Goal: Task Accomplishment & Management: Complete application form

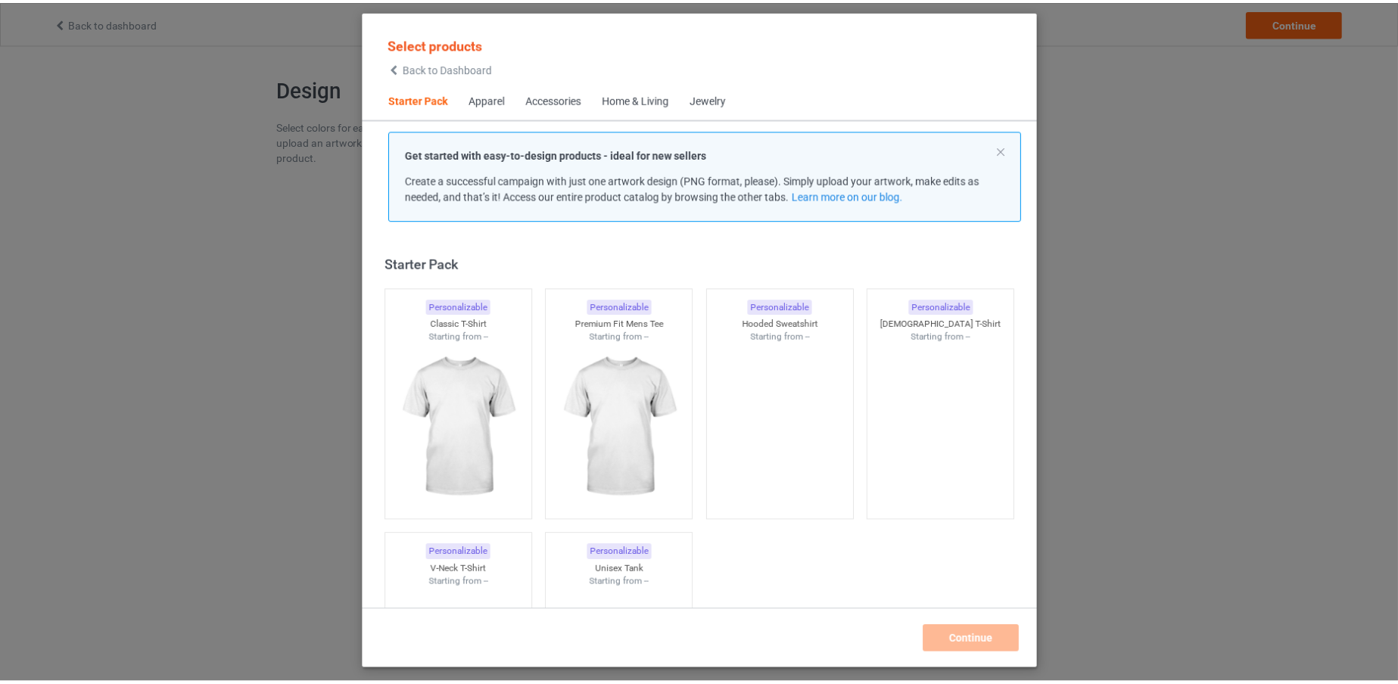
scroll to position [19, 0]
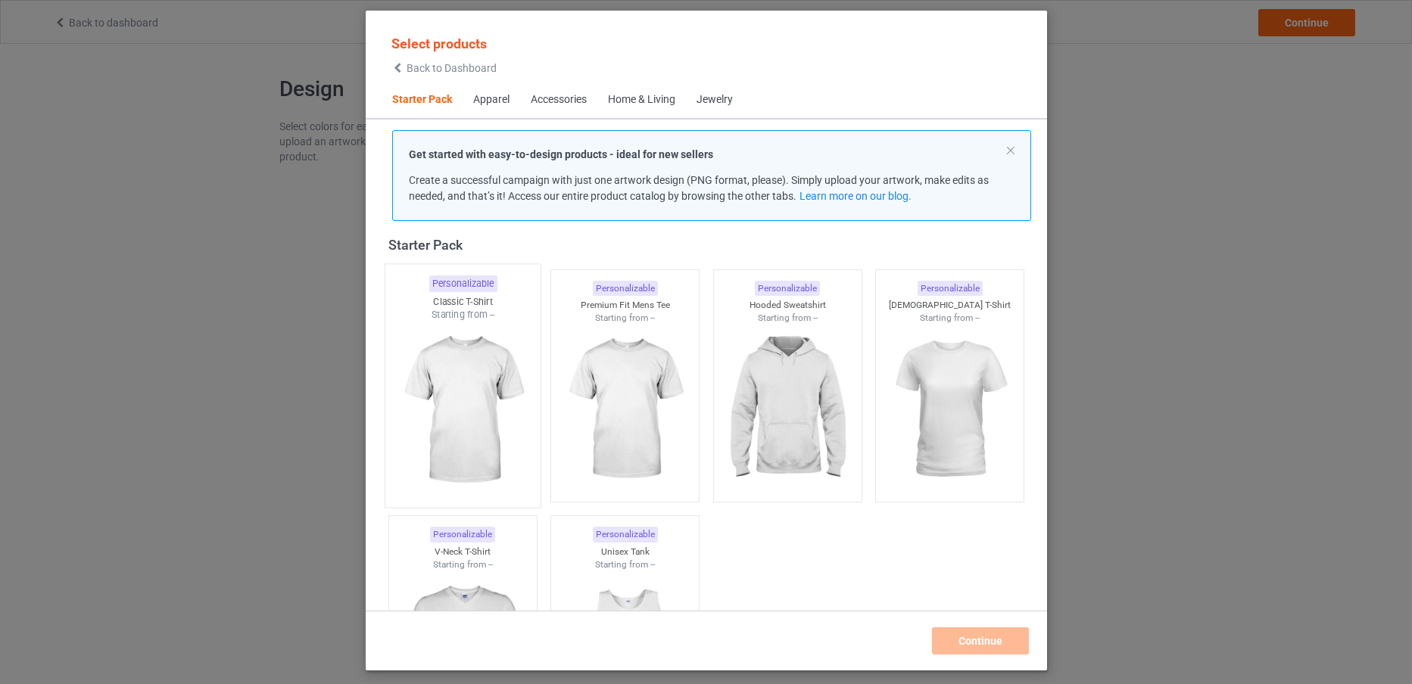
click at [493, 339] on img at bounding box center [462, 411] width 142 height 178
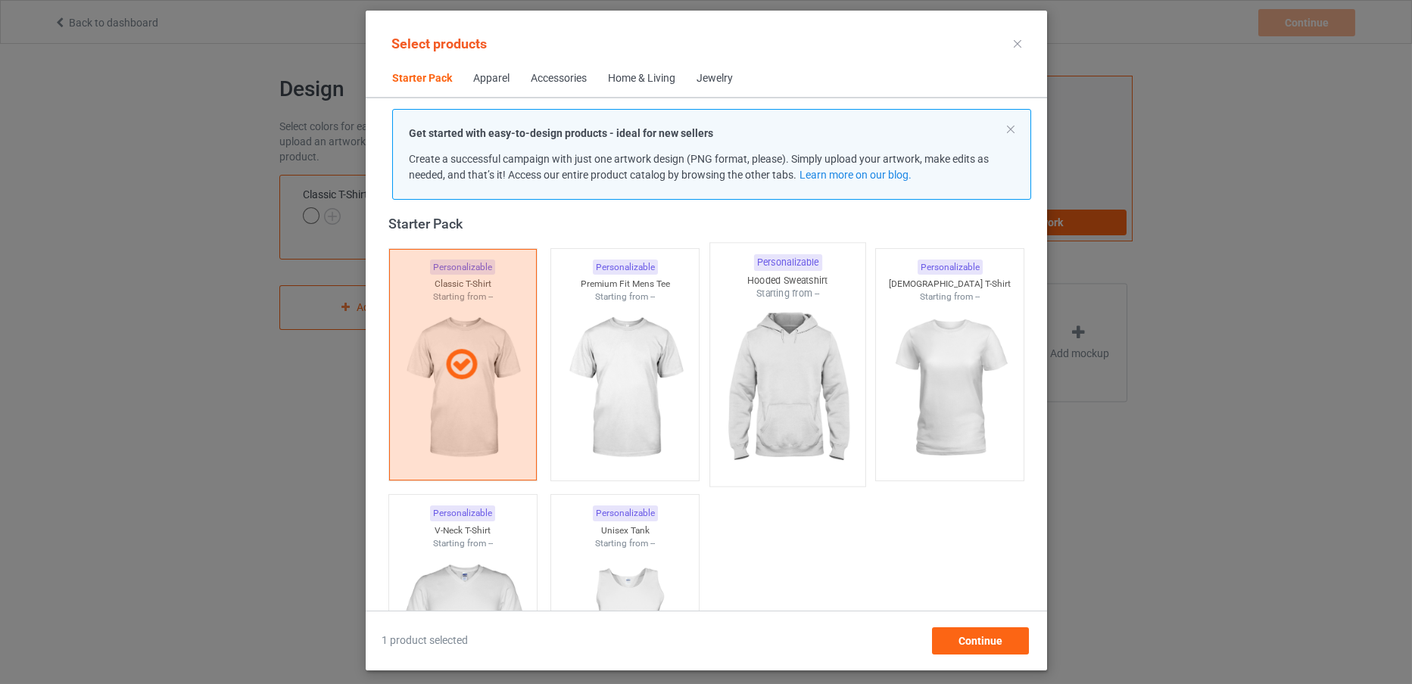
click at [817, 391] on img at bounding box center [787, 389] width 142 height 178
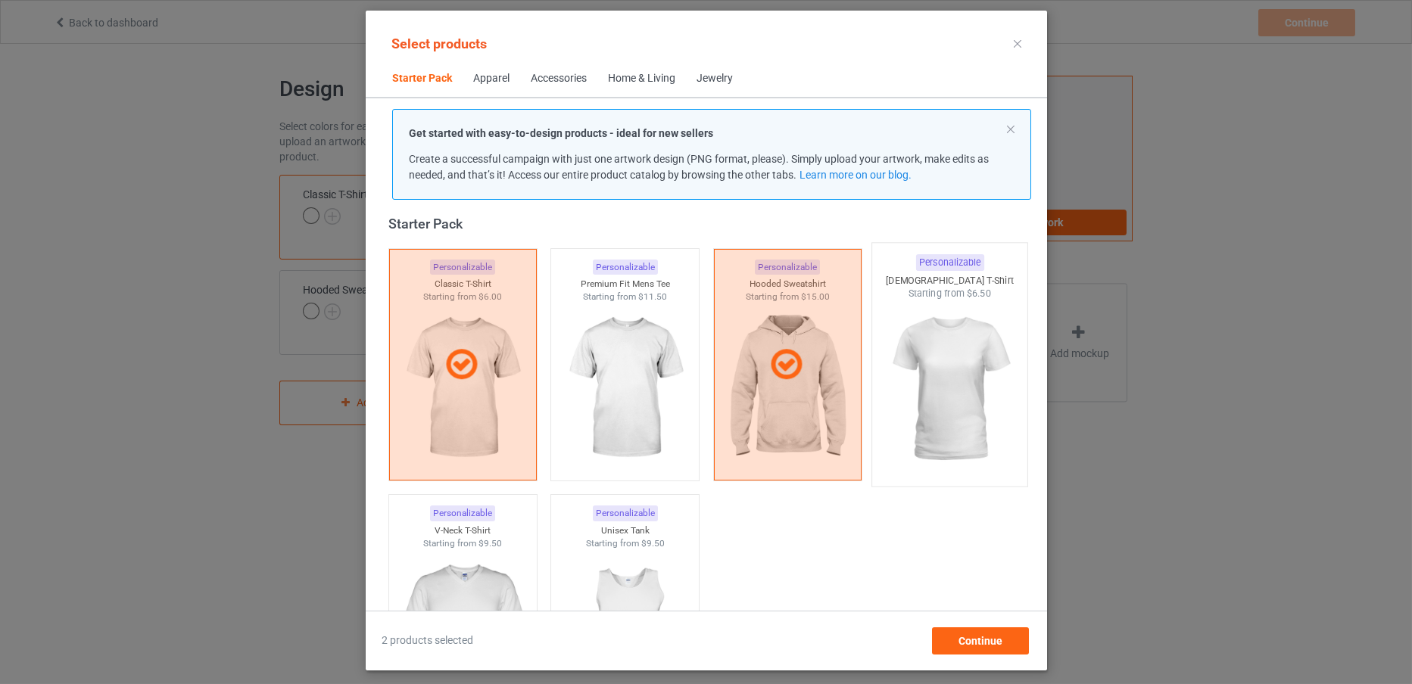
click at [946, 371] on img at bounding box center [949, 389] width 142 height 178
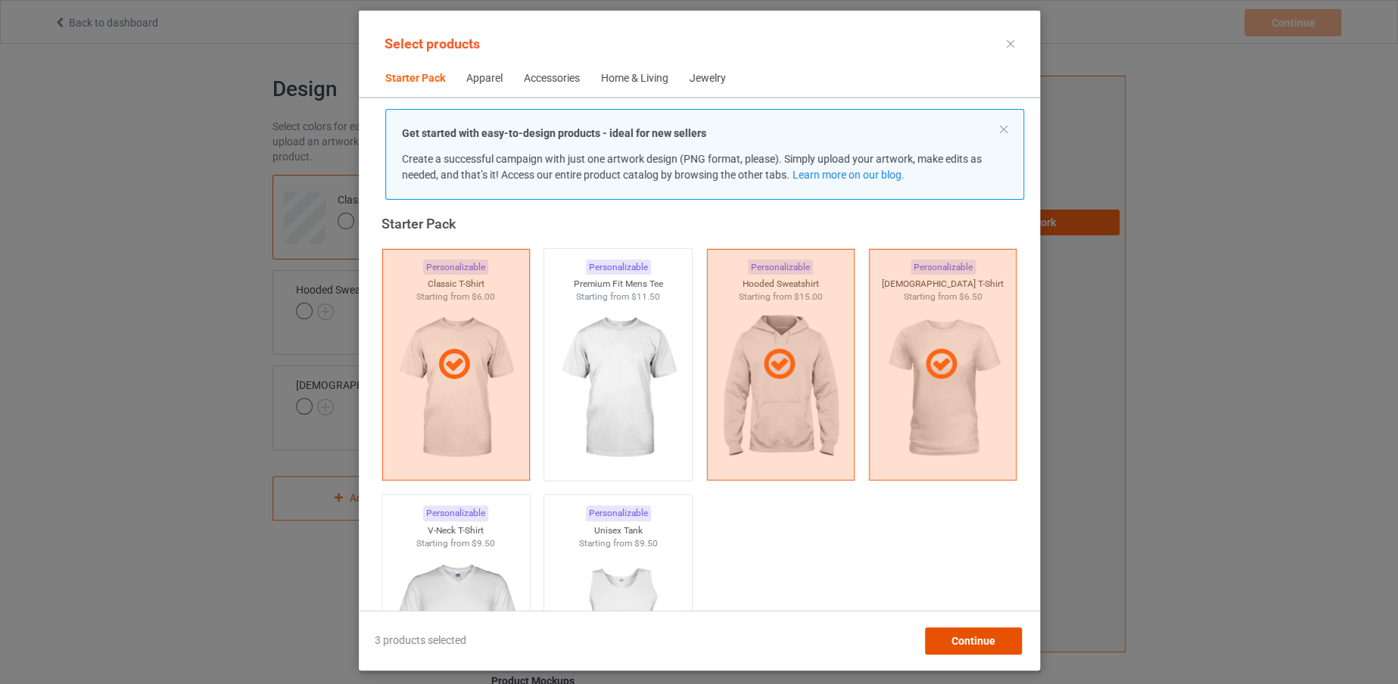
click at [988, 641] on span "Continue" at bounding box center [973, 641] width 44 height 12
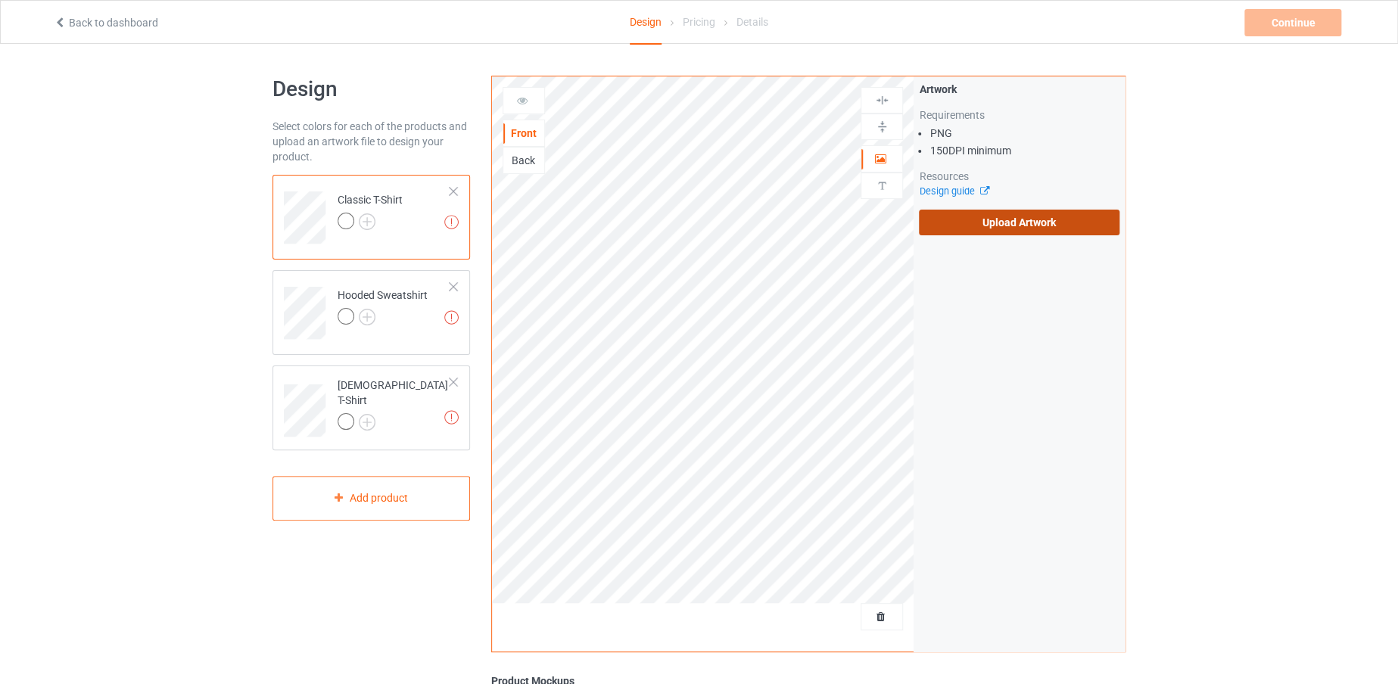
click at [1027, 221] on label "Upload Artwork" at bounding box center [1019, 223] width 201 height 26
click at [0, 0] on input "Upload Artwork" at bounding box center [0, 0] width 0 height 0
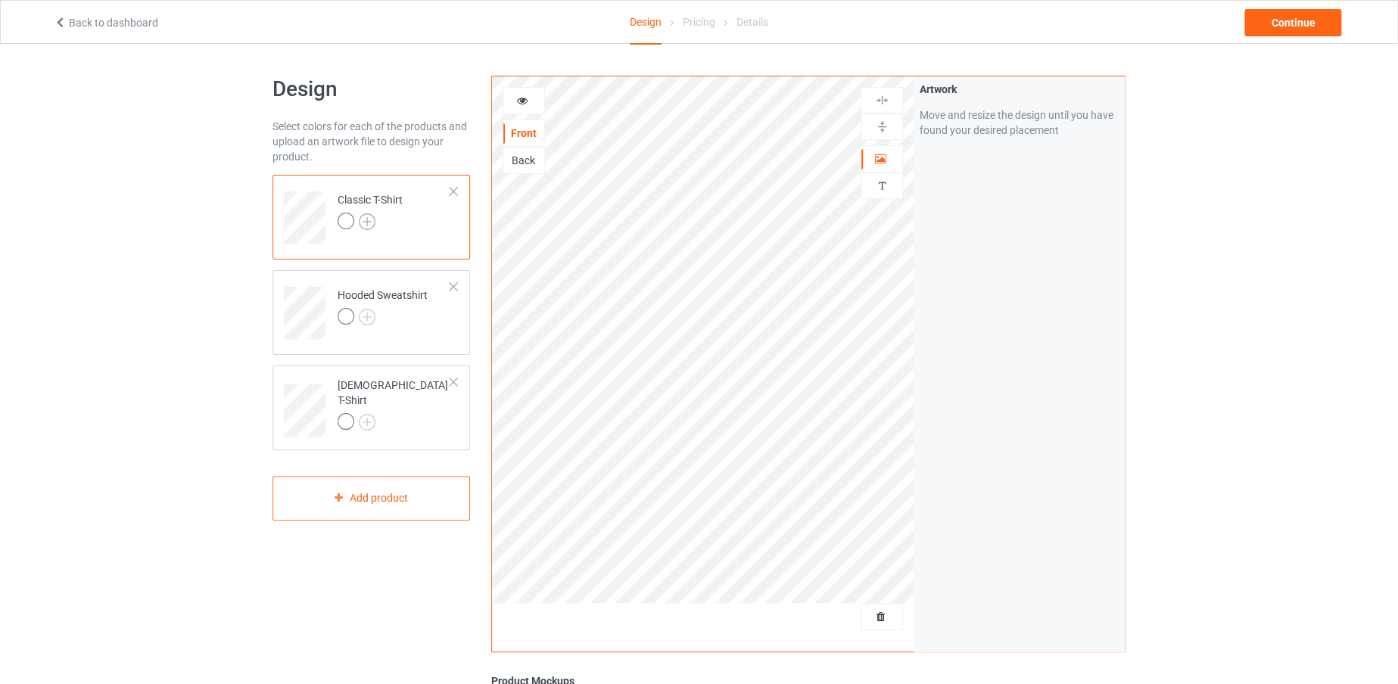
click at [369, 219] on img at bounding box center [367, 221] width 17 height 17
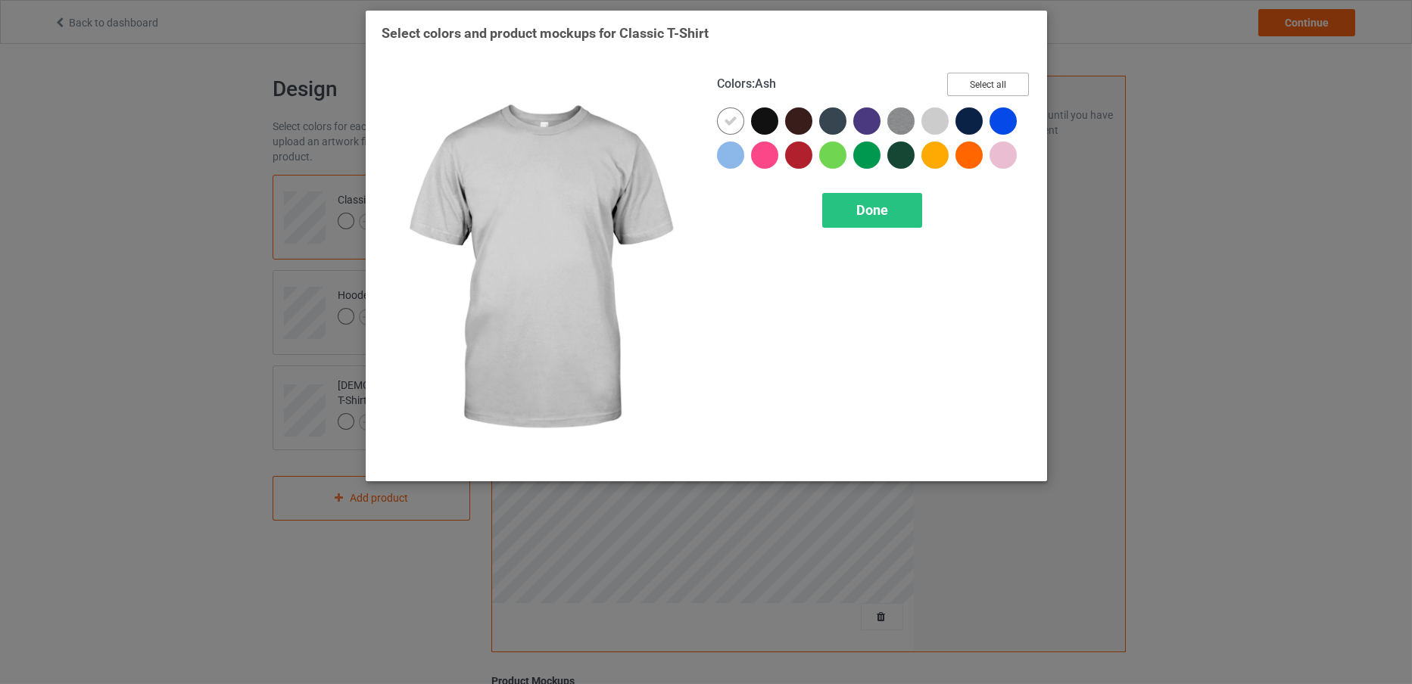
click at [948, 86] on button "Select all" at bounding box center [988, 84] width 82 height 23
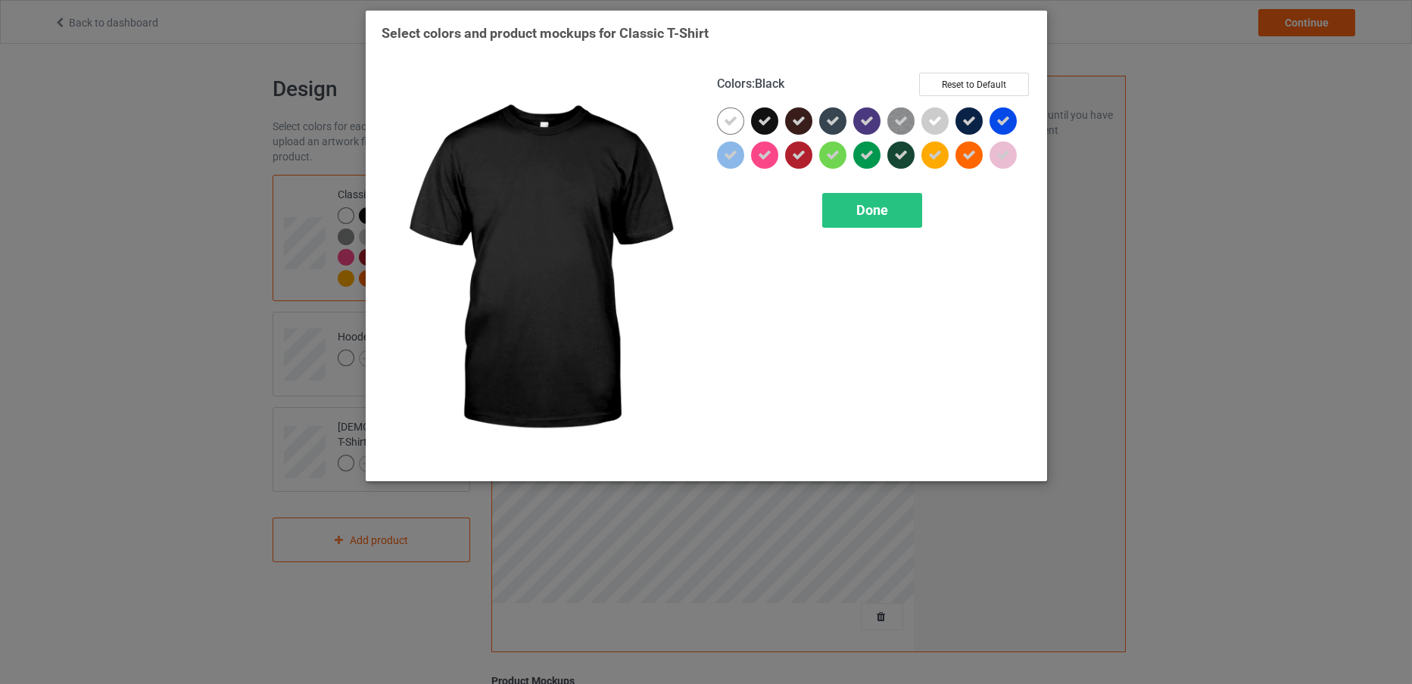
click at [756, 117] on div at bounding box center [764, 120] width 27 height 27
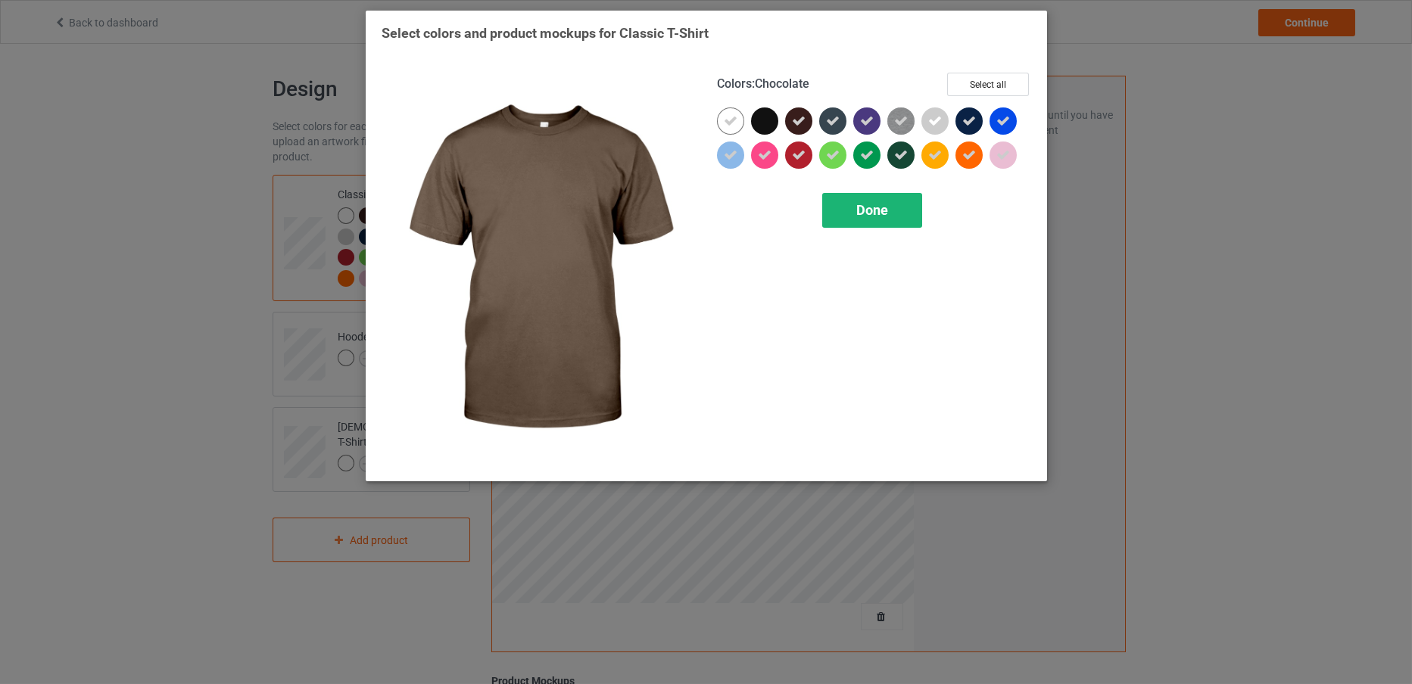
click at [864, 210] on span "Done" at bounding box center [872, 210] width 32 height 16
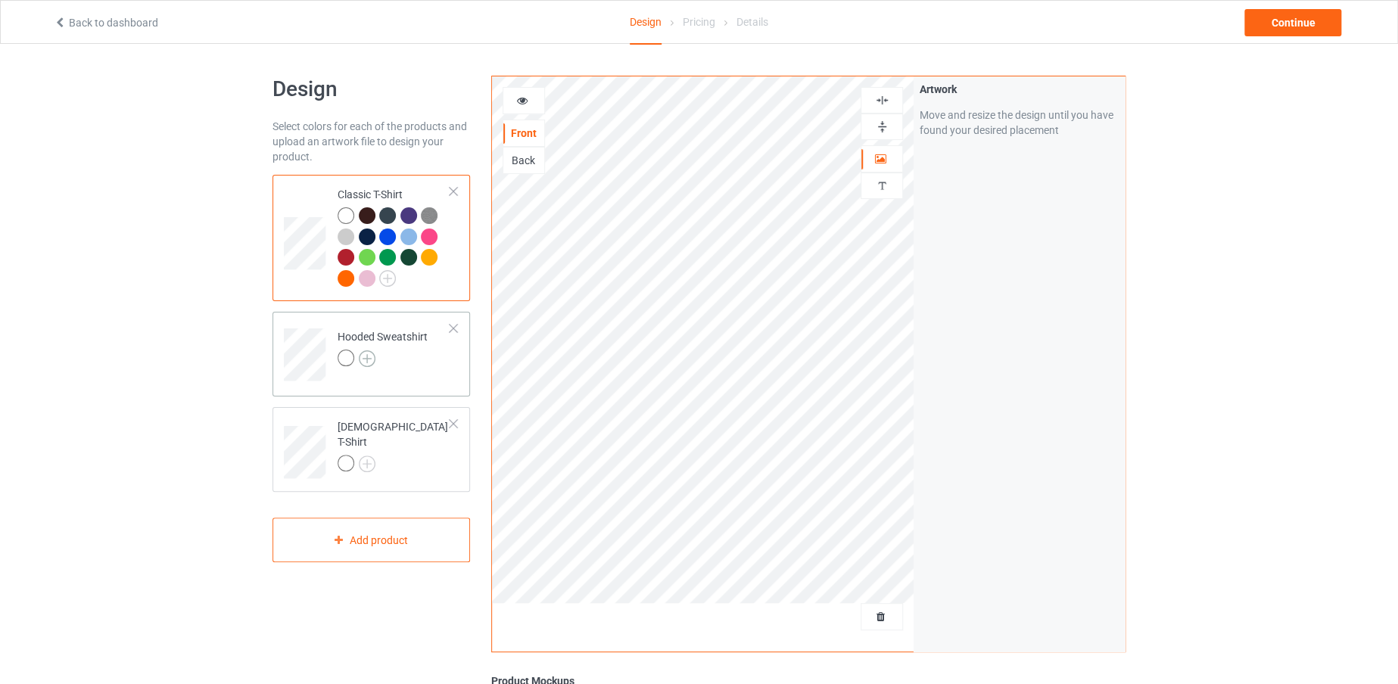
click at [365, 360] on img at bounding box center [367, 358] width 17 height 17
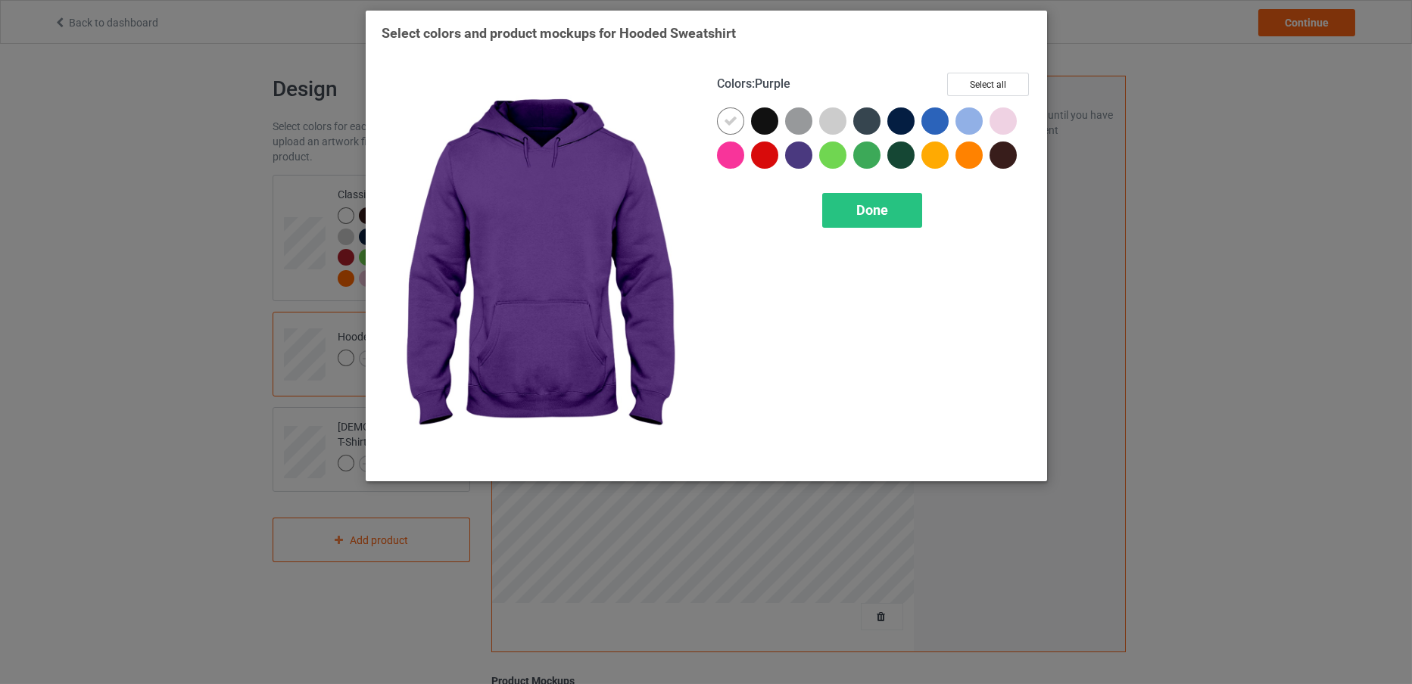
click at [1002, 69] on div "Colors : Purple Select all Done" at bounding box center [873, 269] width 335 height 414
click at [995, 75] on button "Select all" at bounding box center [988, 84] width 82 height 23
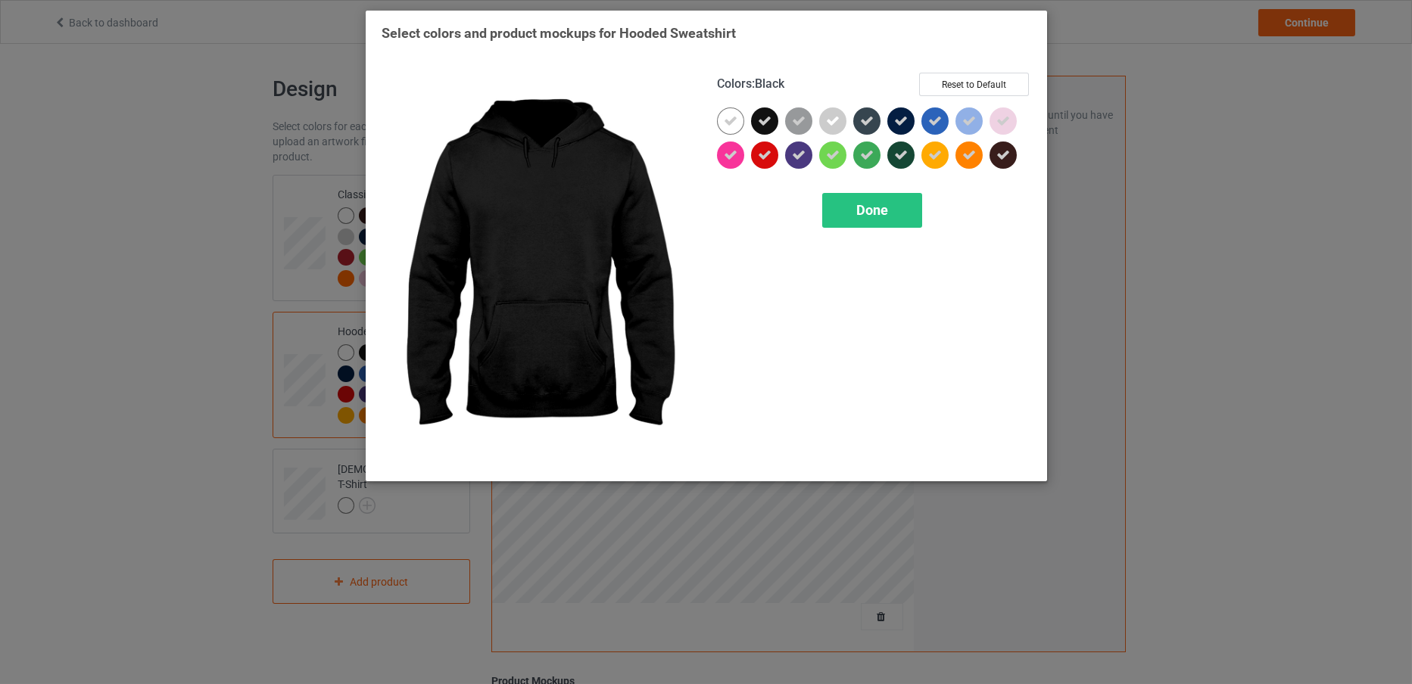
click at [762, 114] on icon at bounding box center [765, 121] width 14 height 14
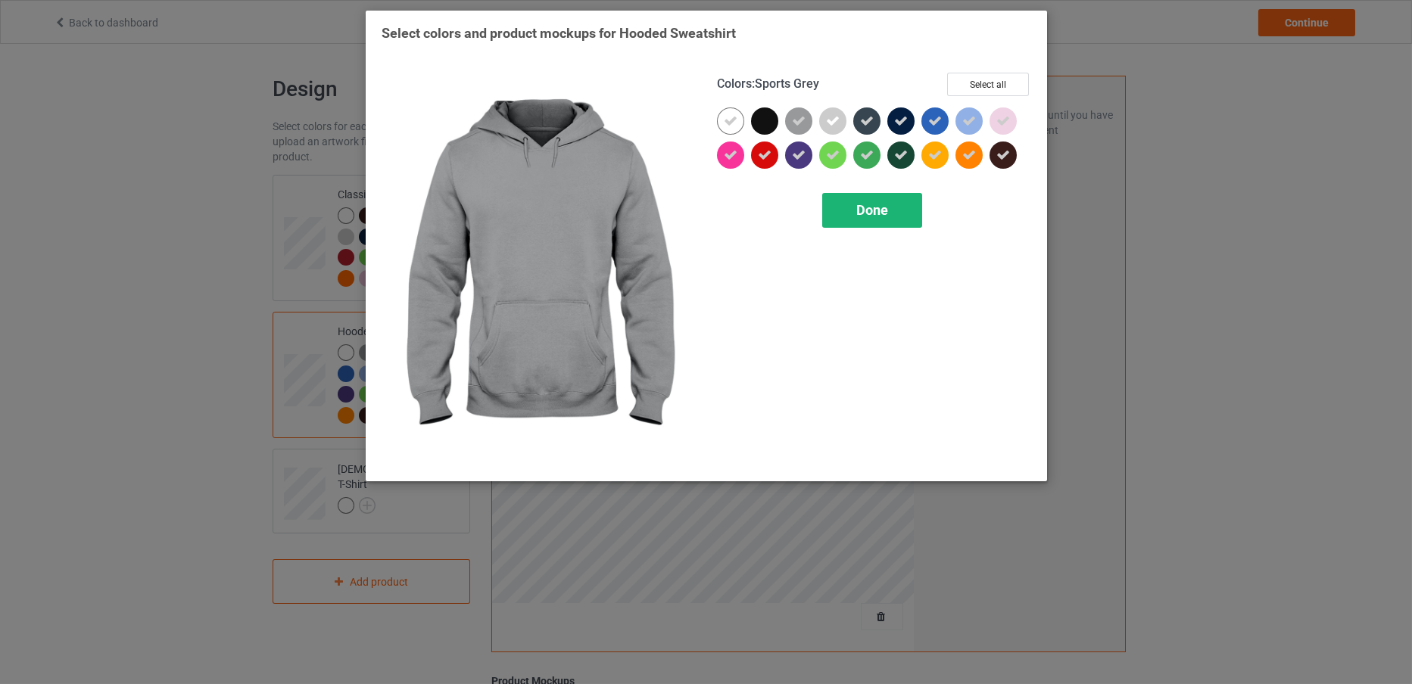
click at [857, 198] on div "Done" at bounding box center [872, 210] width 100 height 35
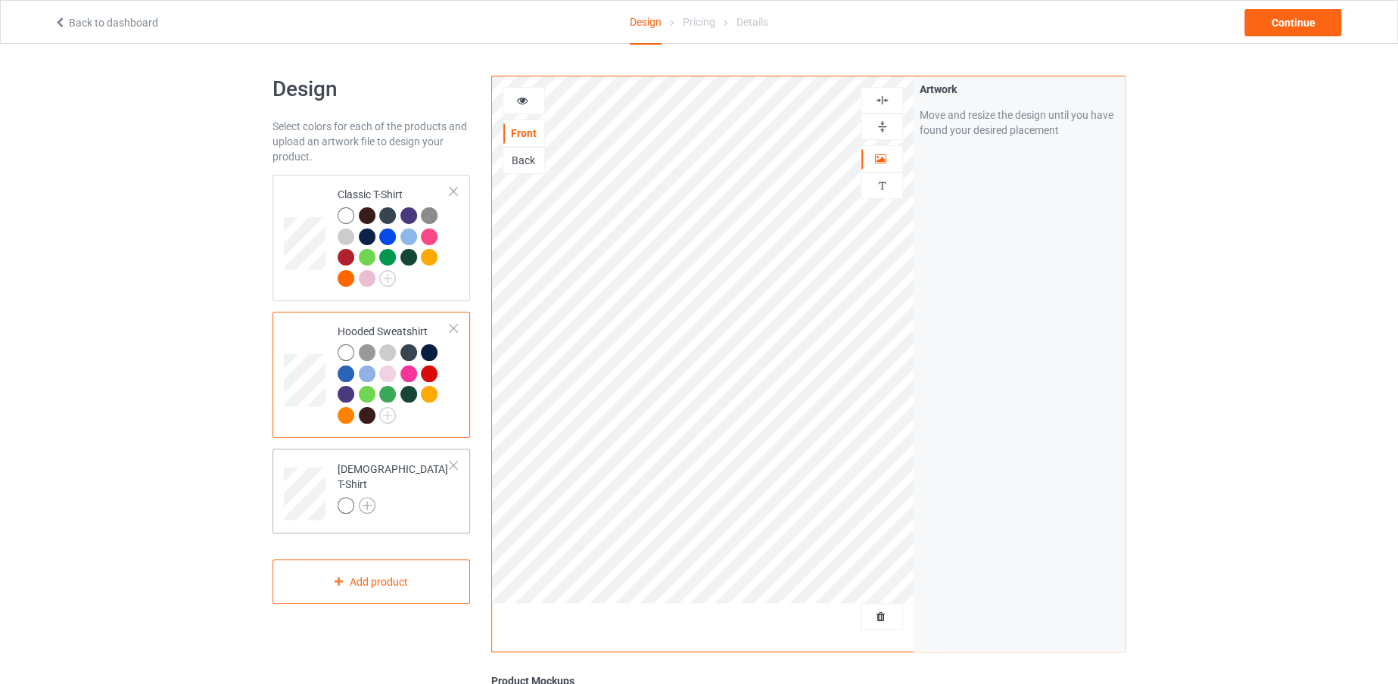
click at [366, 497] on img at bounding box center [367, 505] width 17 height 17
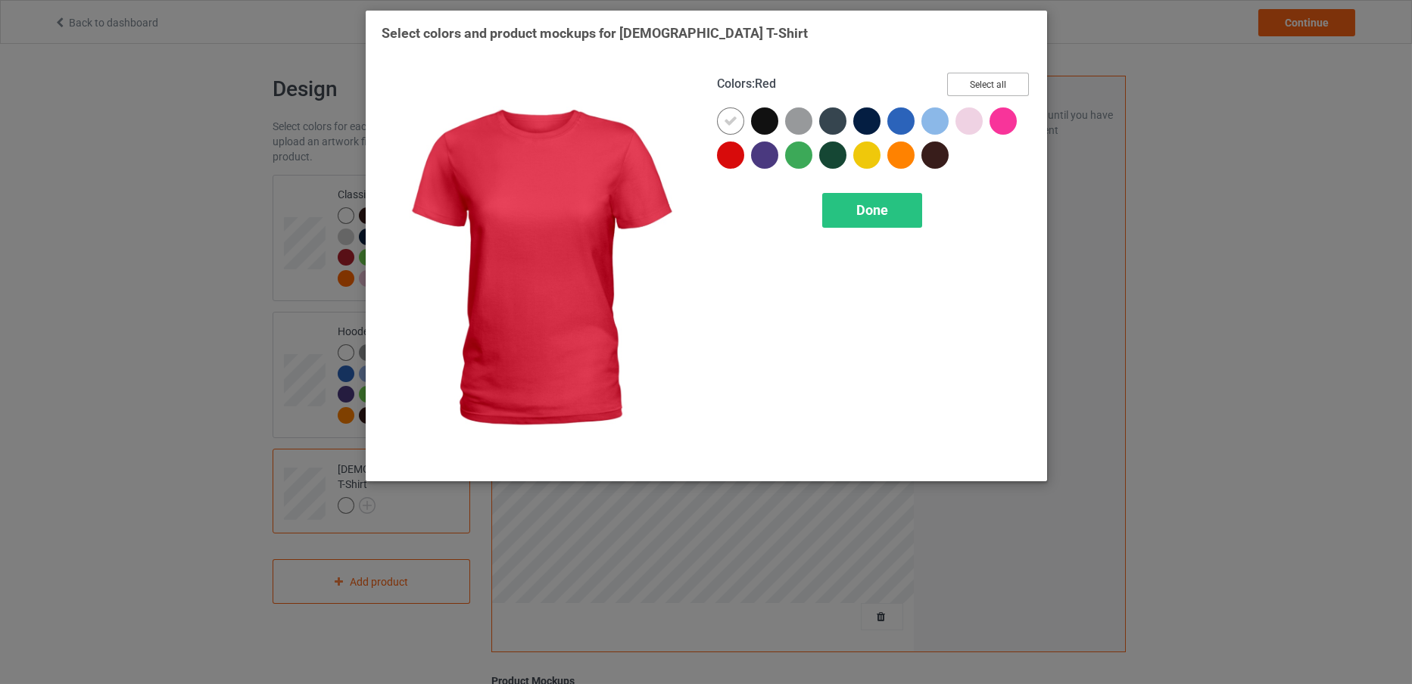
click at [957, 75] on button "Select all" at bounding box center [988, 84] width 82 height 23
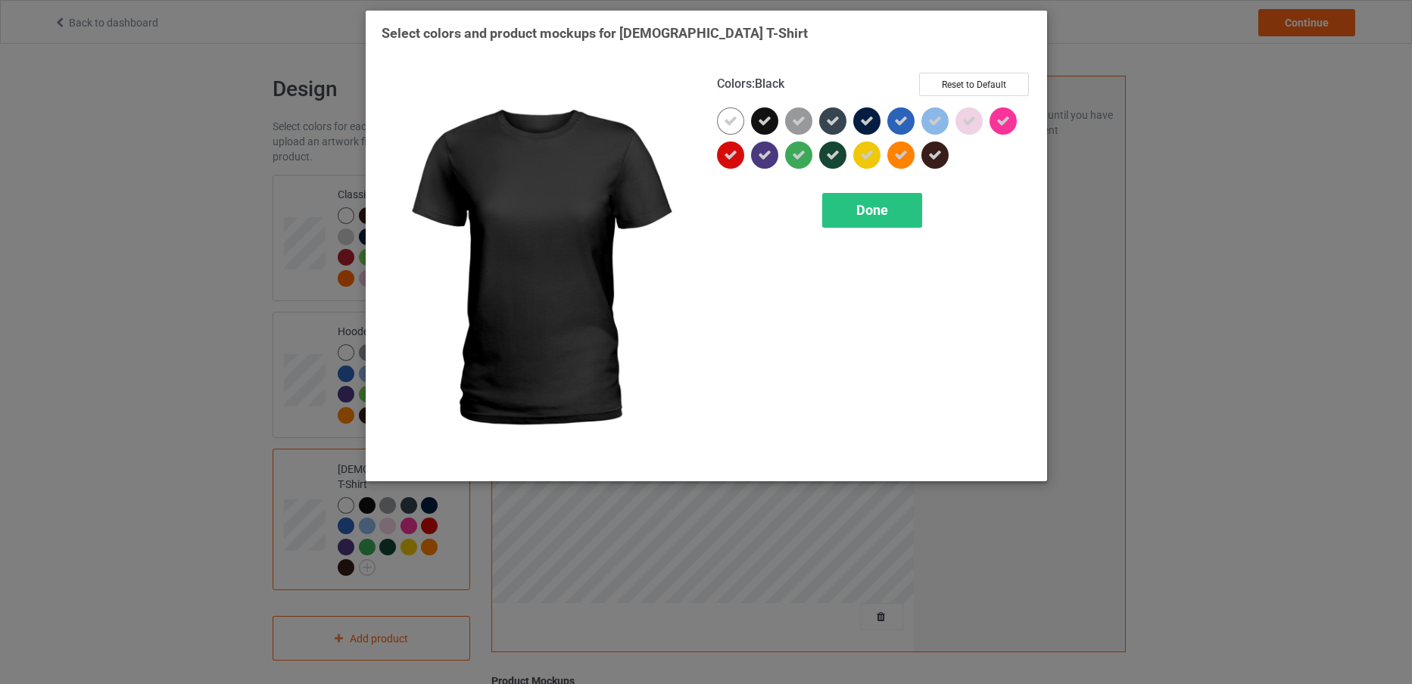
click at [758, 122] on icon at bounding box center [765, 121] width 14 height 14
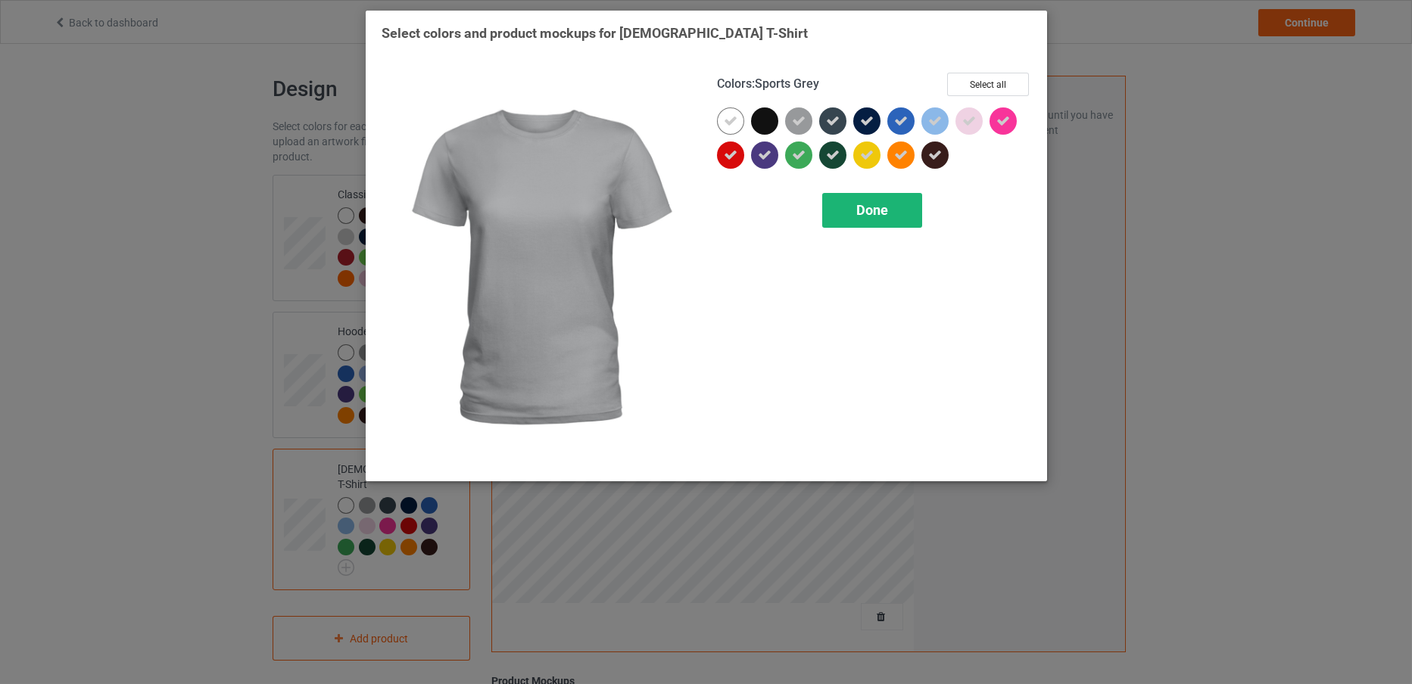
click at [870, 194] on div "Done" at bounding box center [872, 210] width 100 height 35
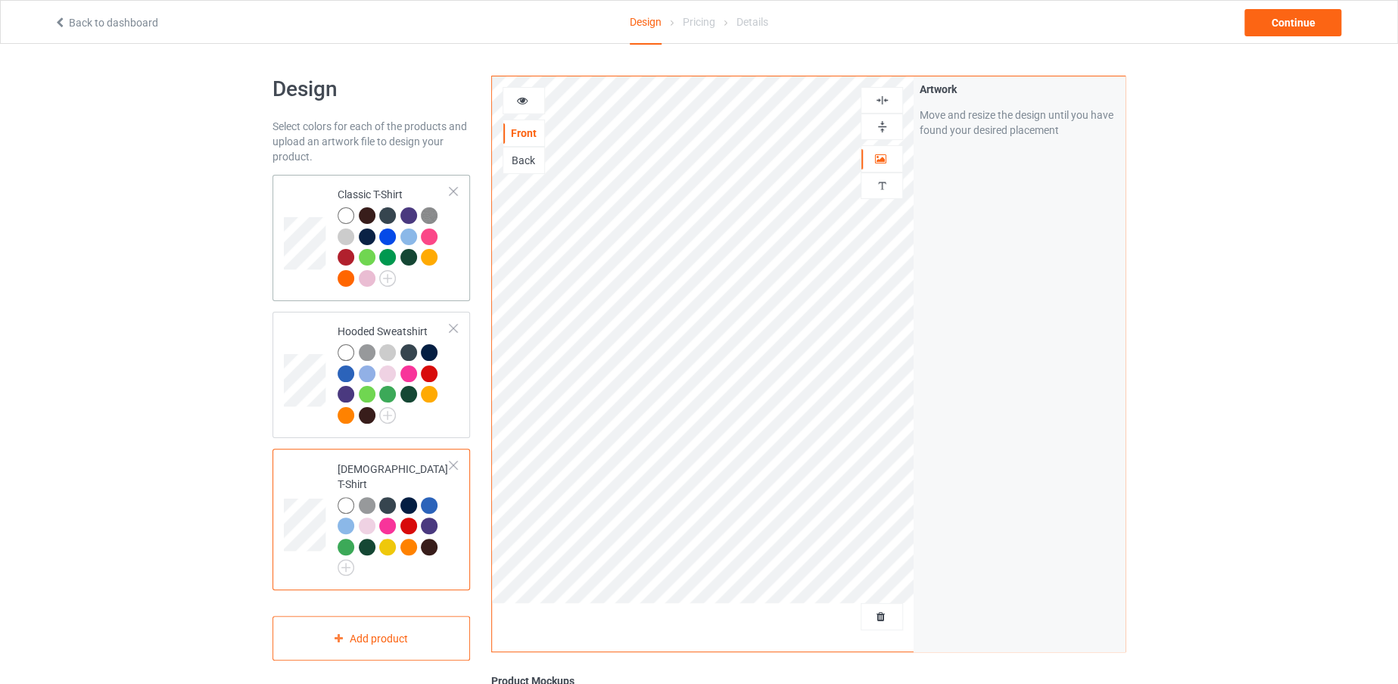
click at [445, 282] on div at bounding box center [394, 248] width 113 height 83
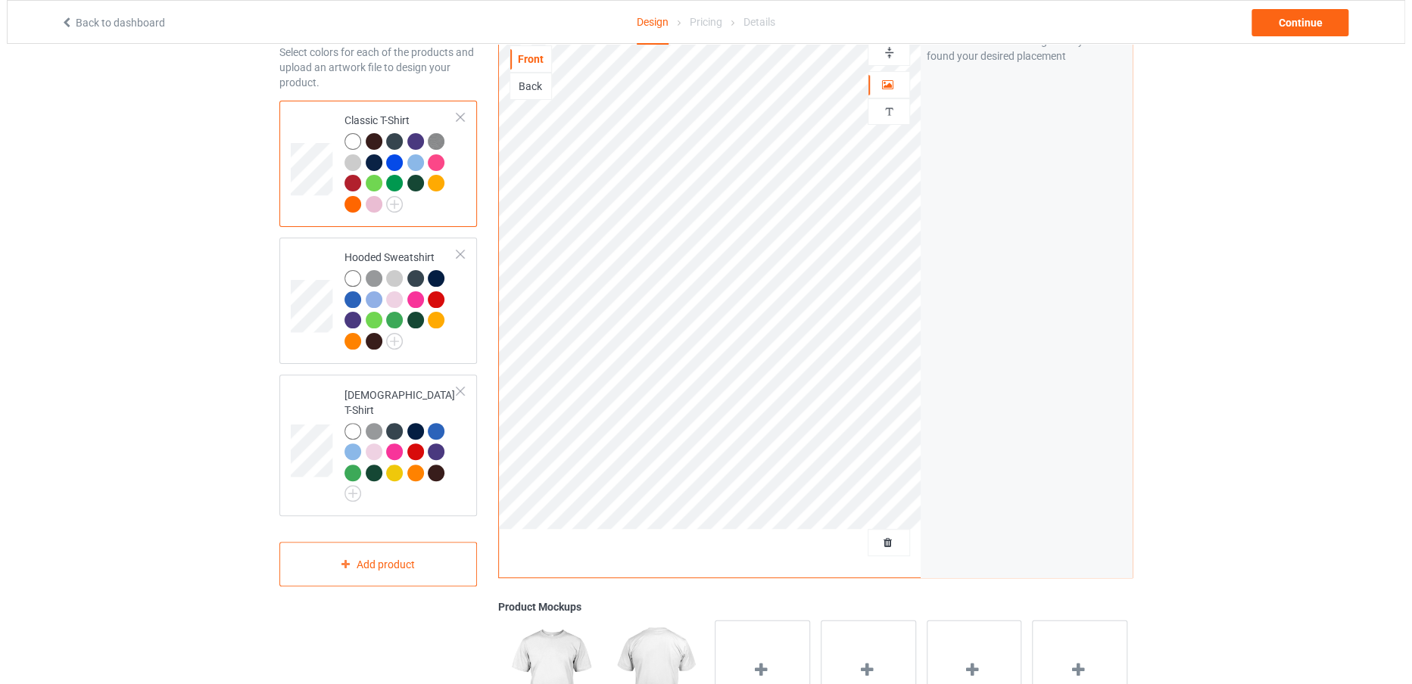
scroll to position [75, 0]
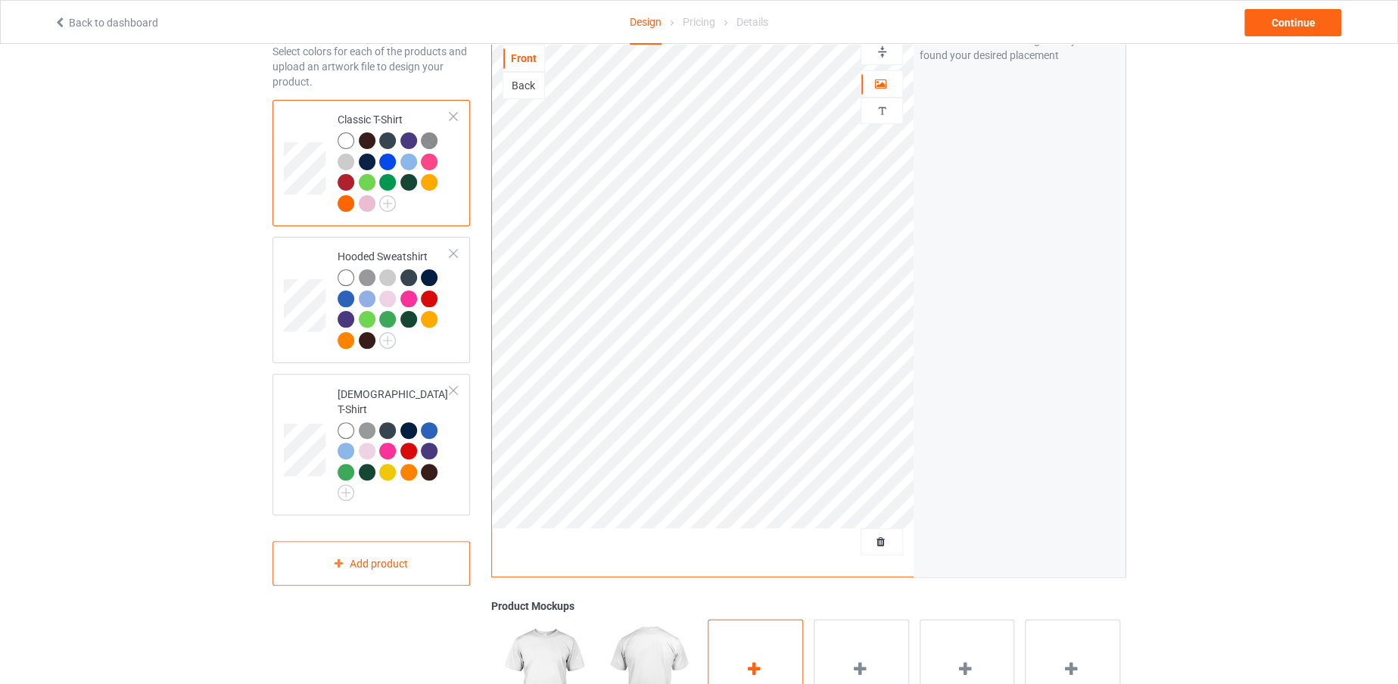
click at [762, 661] on icon at bounding box center [754, 669] width 19 height 16
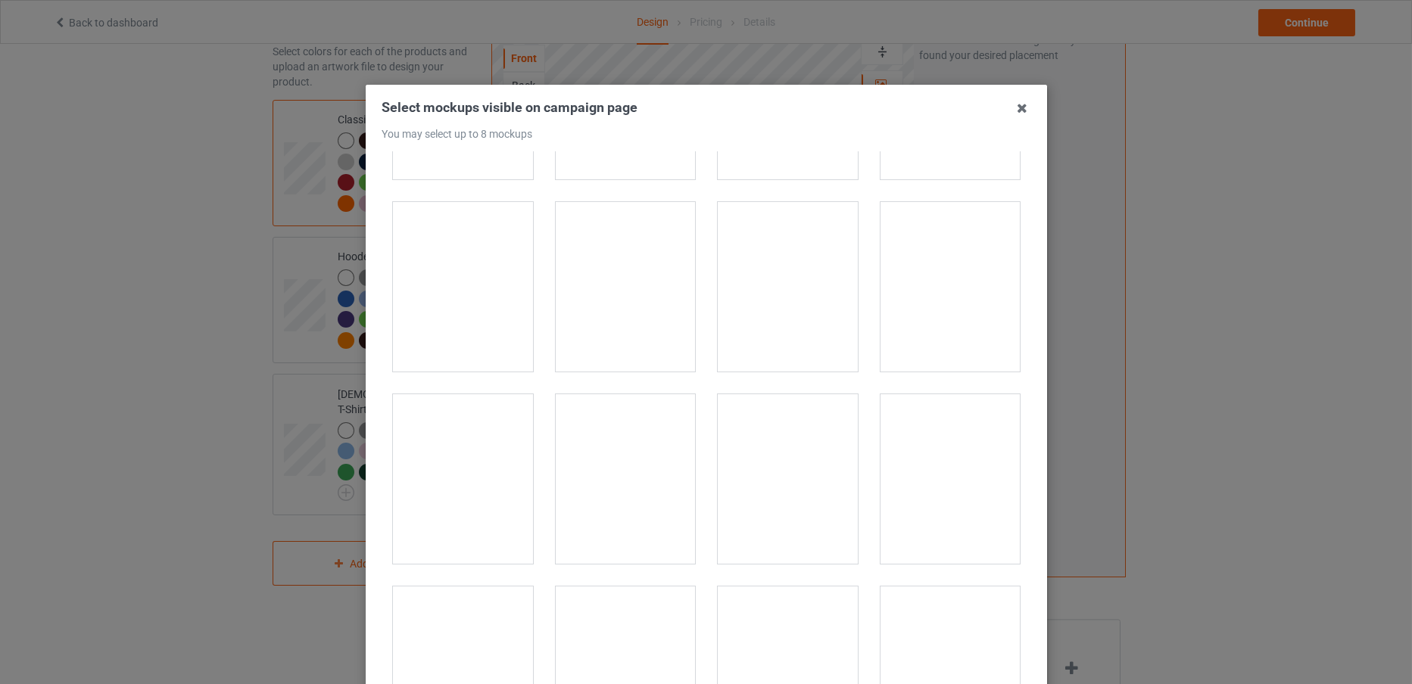
scroll to position [21552, 0]
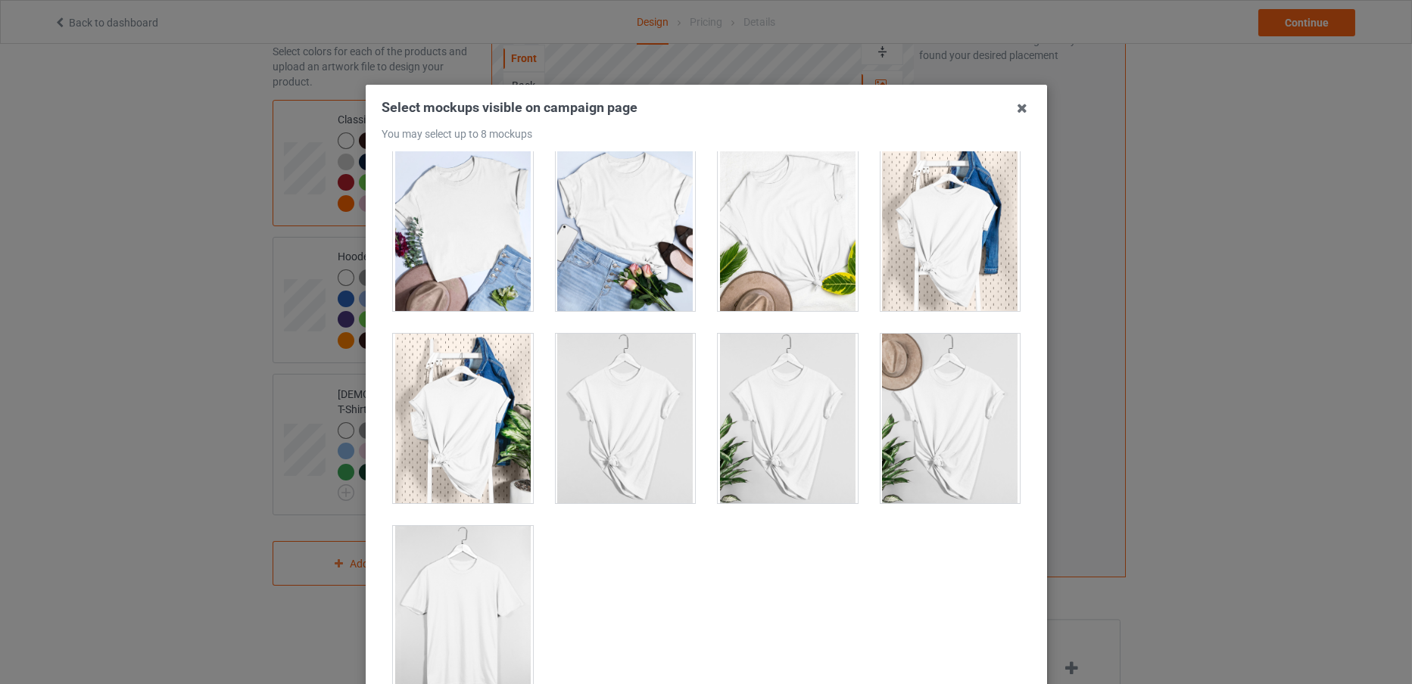
click at [472, 617] on div at bounding box center [463, 611] width 140 height 170
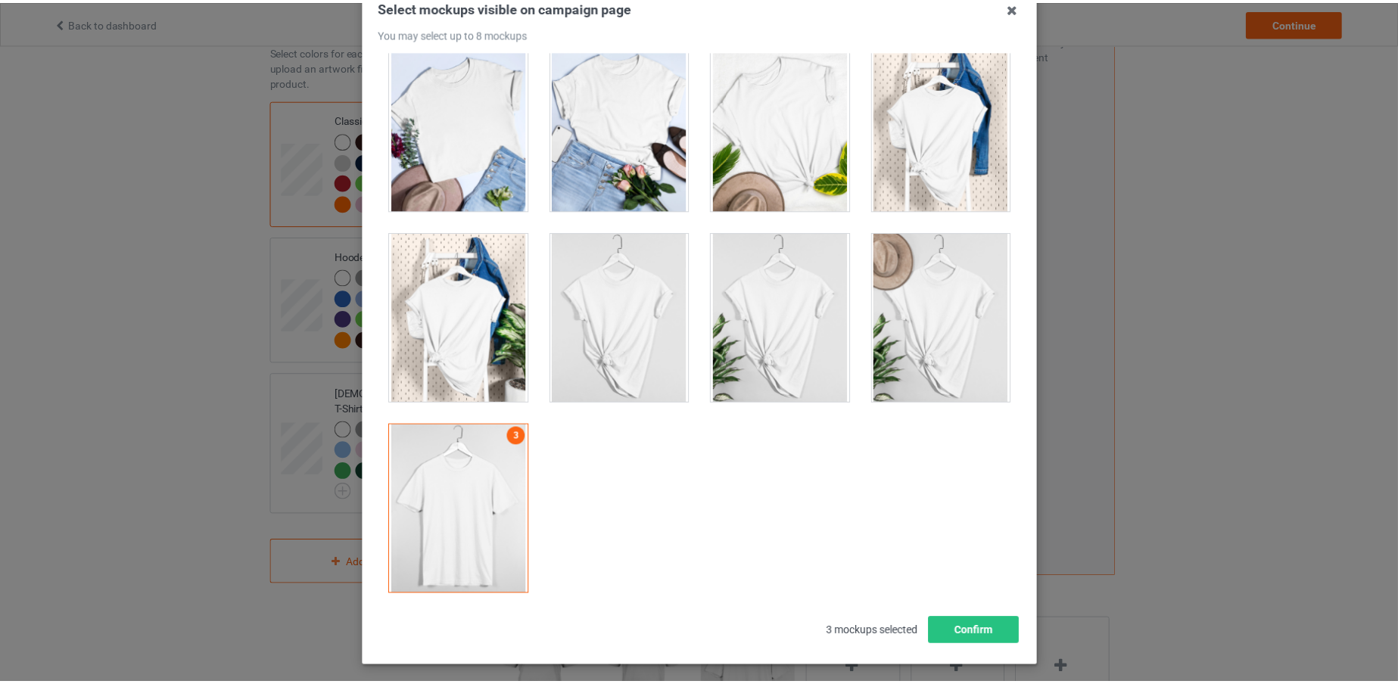
scroll to position [150, 0]
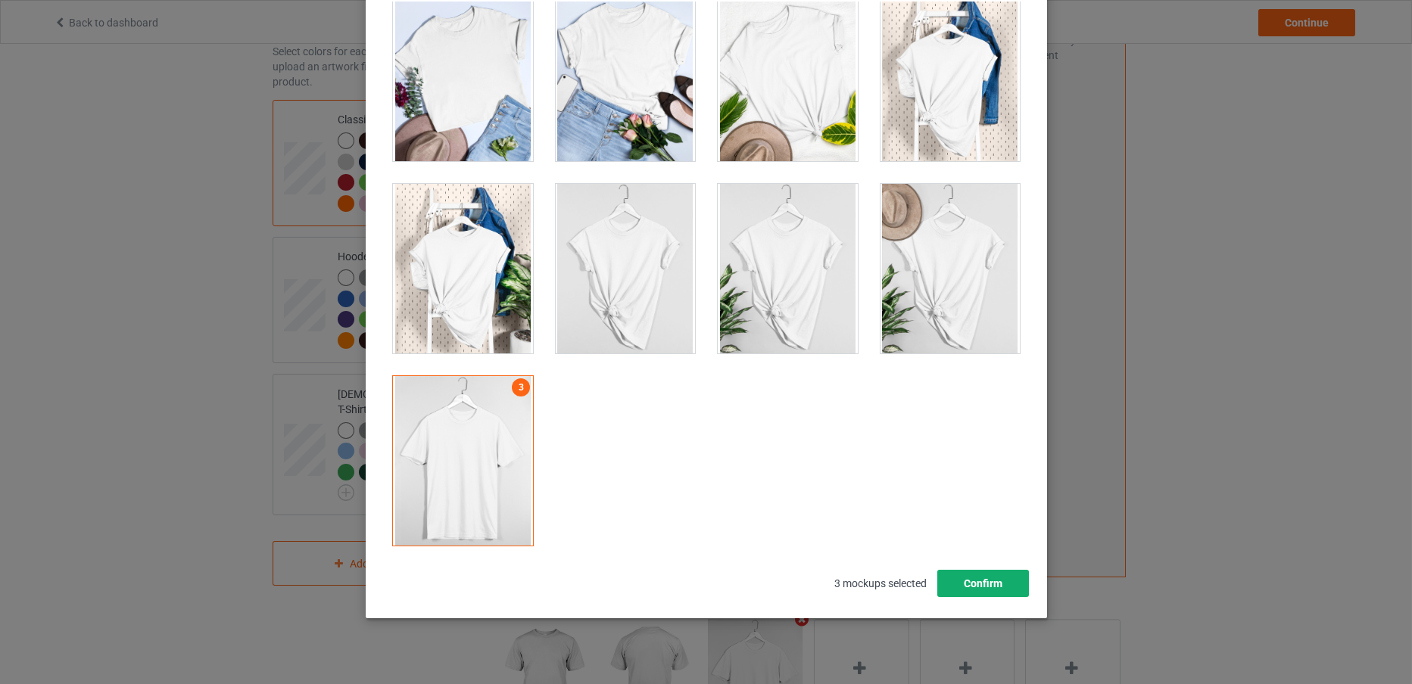
click at [980, 587] on button "Confirm" at bounding box center [982, 583] width 92 height 27
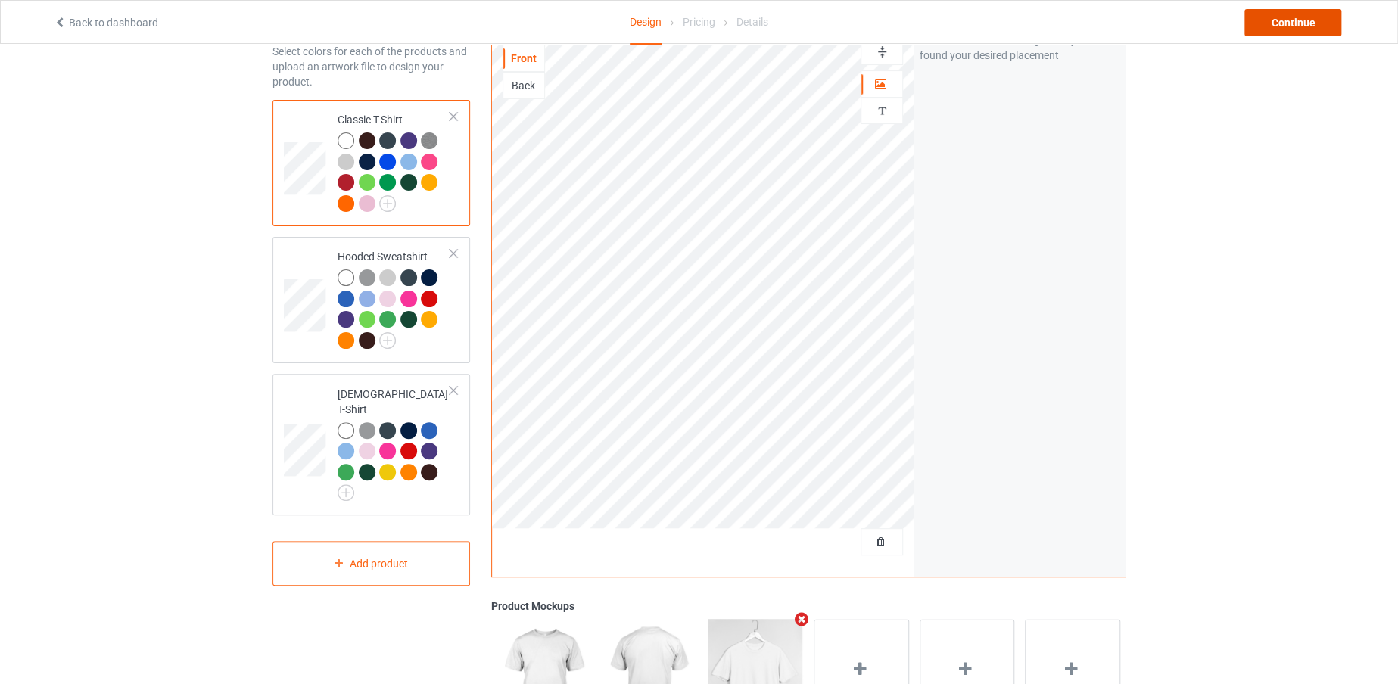
click at [1274, 26] on div "Continue" at bounding box center [1292, 22] width 97 height 27
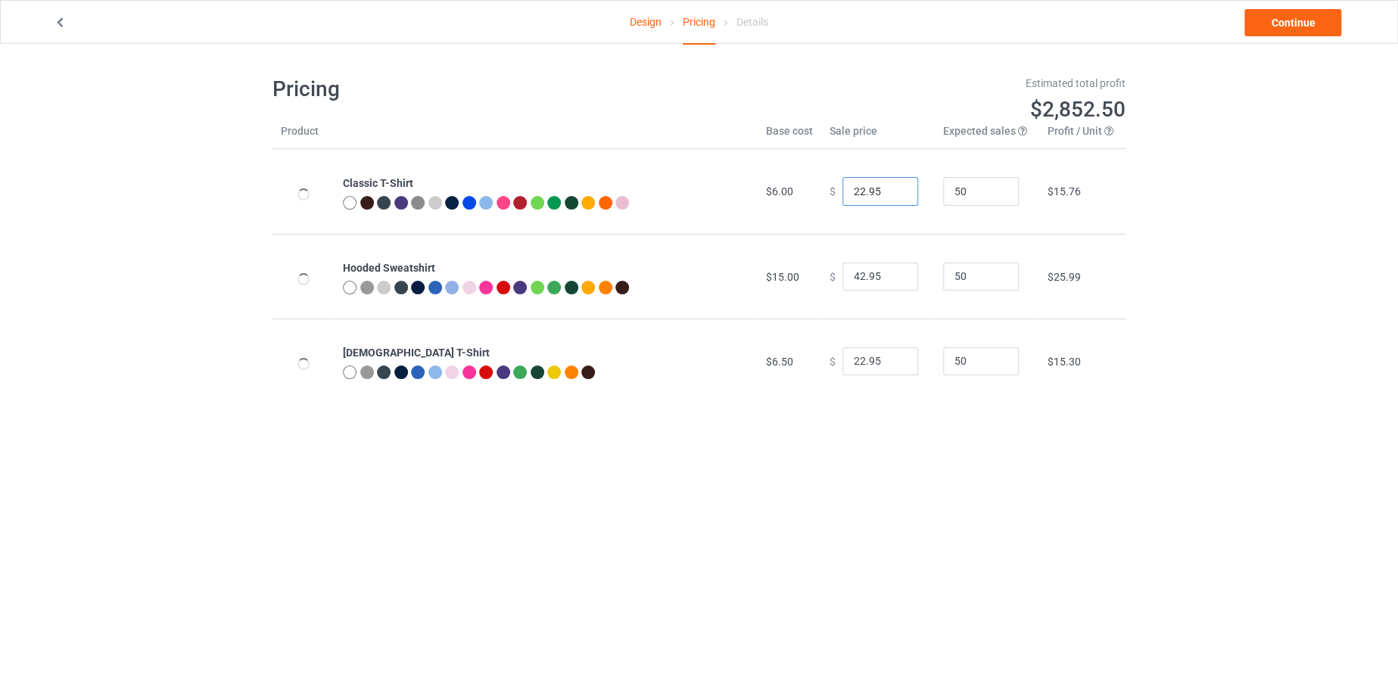
drag, startPoint x: 858, startPoint y: 187, endPoint x: 845, endPoint y: 188, distance: 12.9
click at [845, 188] on input "22.95" at bounding box center [880, 191] width 76 height 29
type input "19.95"
drag, startPoint x: 855, startPoint y: 269, endPoint x: 840, endPoint y: 272, distance: 15.4
click at [842, 272] on input "42.95" at bounding box center [880, 277] width 76 height 29
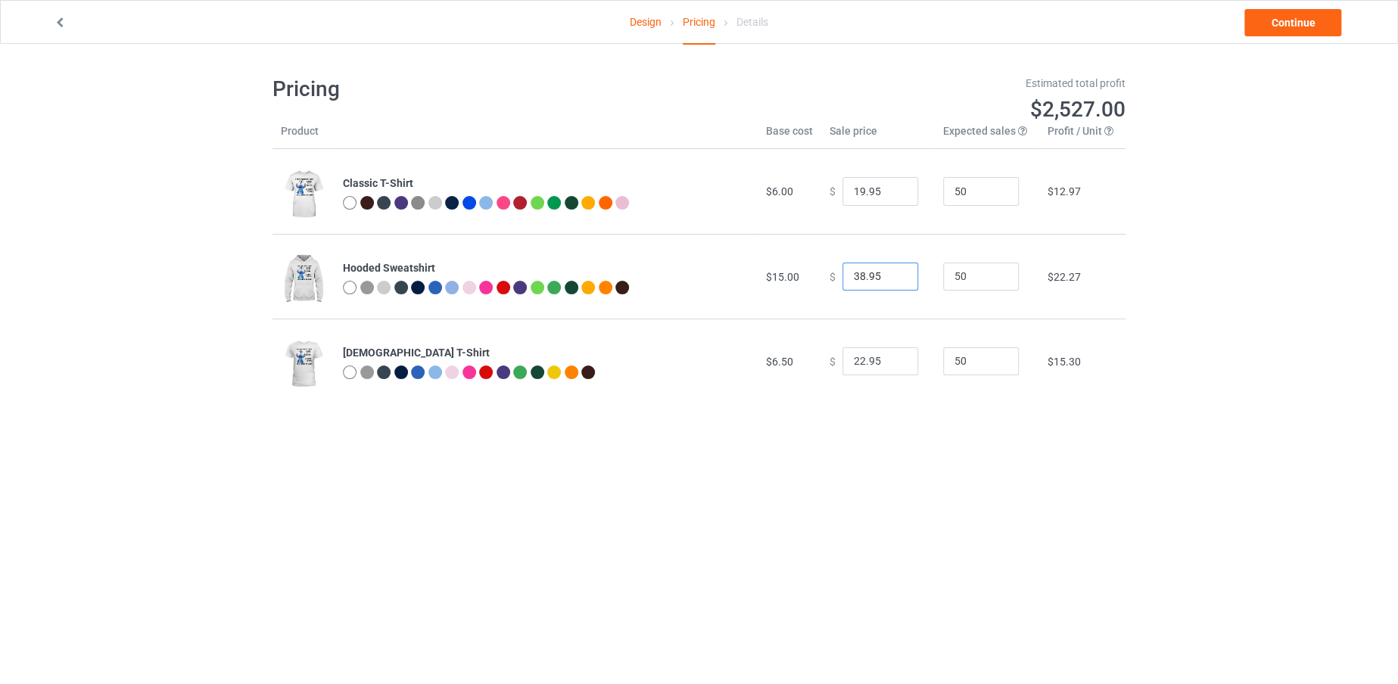
type input "38.95"
drag, startPoint x: 855, startPoint y: 358, endPoint x: 833, endPoint y: 360, distance: 22.1
click at [842, 360] on input "22.95" at bounding box center [880, 361] width 76 height 29
type input "19.95"
click at [1281, 18] on link "Continue" at bounding box center [1292, 22] width 97 height 27
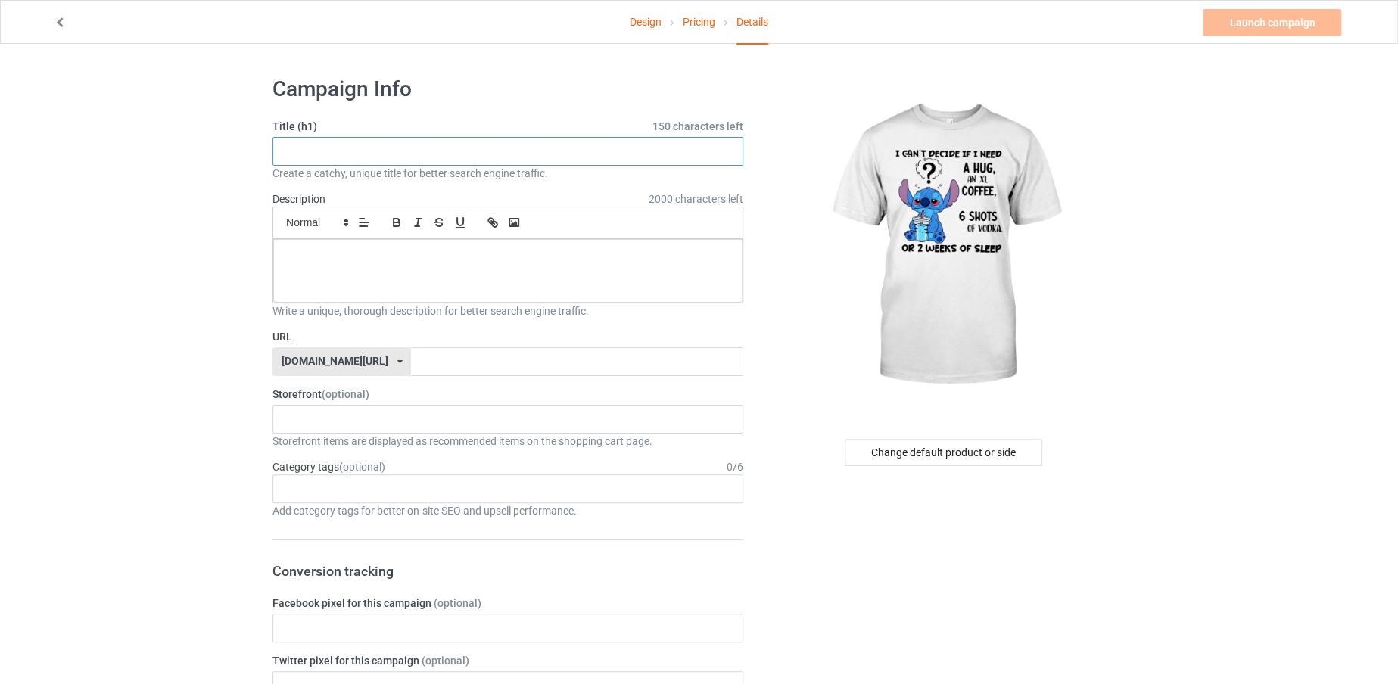
click at [584, 149] on input "text" at bounding box center [507, 151] width 471 height 29
click at [324, 151] on input "2 weeka of sleep" at bounding box center [507, 151] width 471 height 29
click at [323, 149] on input "2 weeka of sleep" at bounding box center [507, 151] width 471 height 29
drag, startPoint x: 400, startPoint y: 148, endPoint x: 238, endPoint y: 155, distance: 162.1
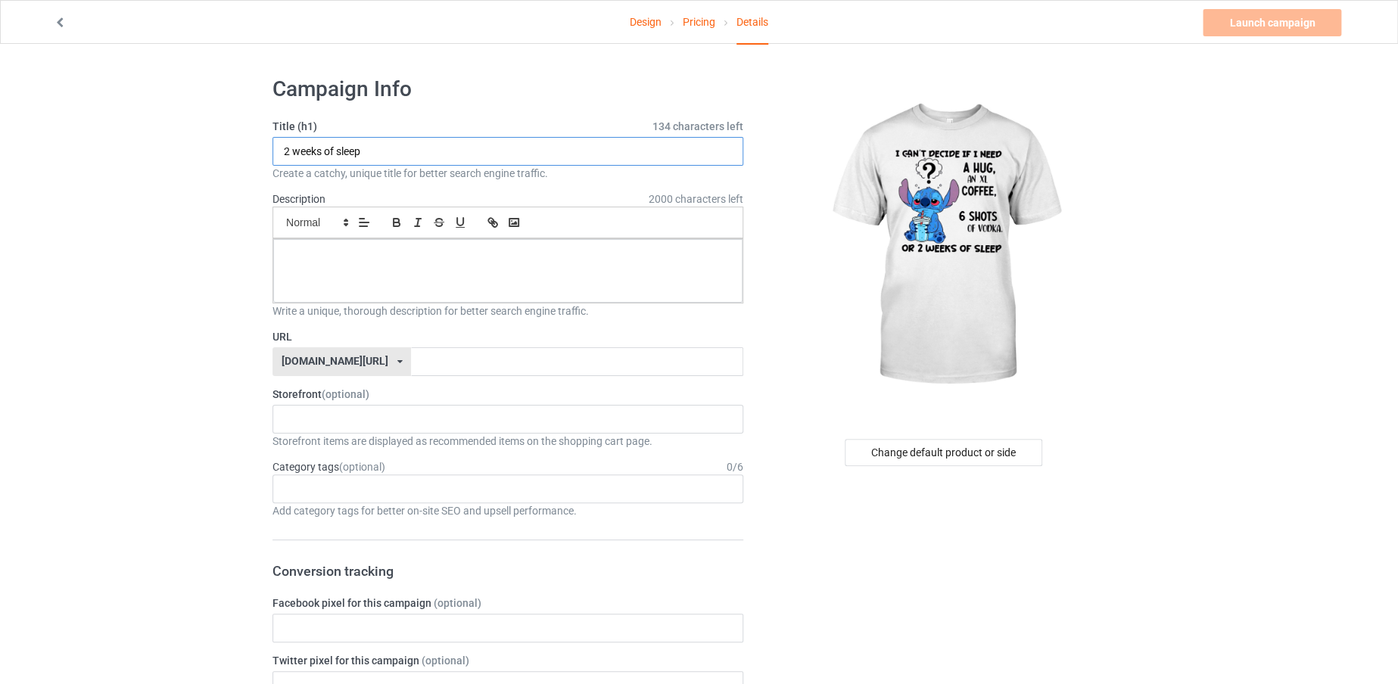
type input "2 weeks of sleep"
click at [419, 353] on input "text" at bounding box center [577, 361] width 332 height 29
paste input "2 weeks of sleep"
type input "2weeksofsleep"
click at [437, 303] on div "Write a unique, thorough description for better search engine traffic." at bounding box center [507, 310] width 471 height 15
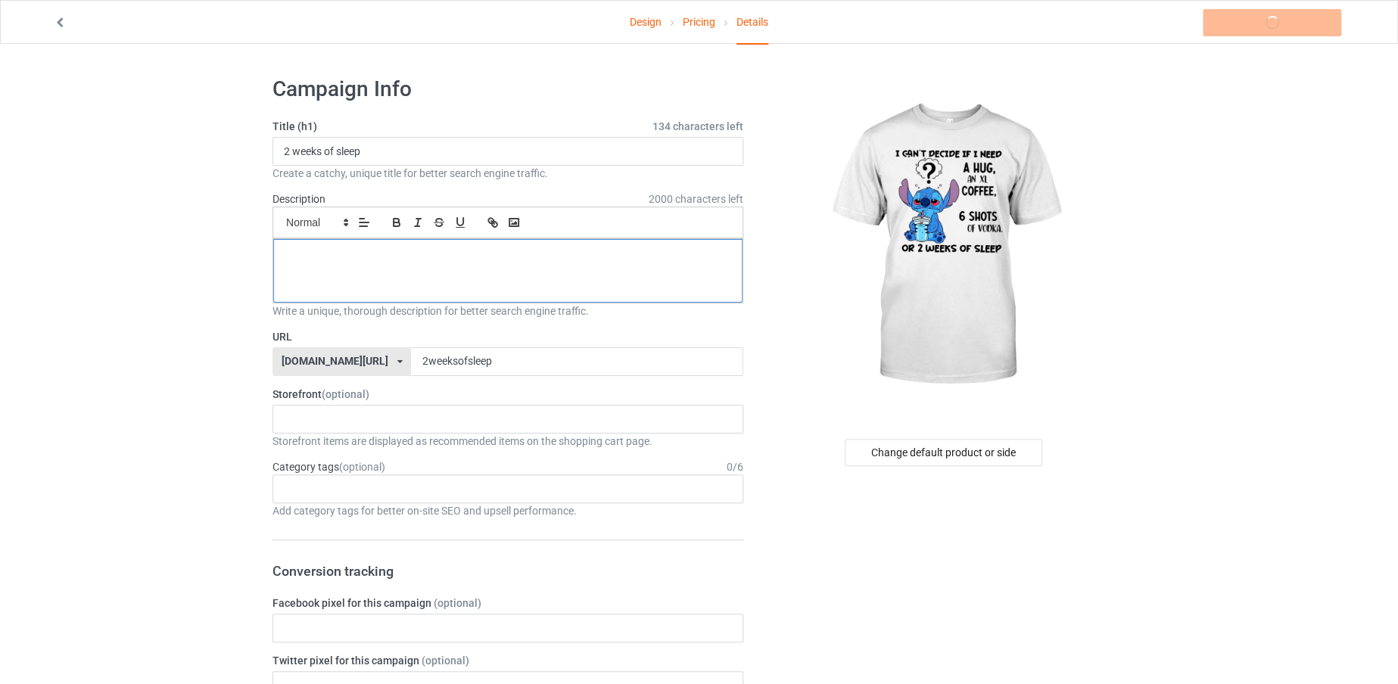
click at [467, 288] on div at bounding box center [507, 271] width 469 height 64
click at [444, 262] on p at bounding box center [507, 256] width 445 height 14
click at [1254, 25] on link "Launch campaign" at bounding box center [1272, 22] width 139 height 27
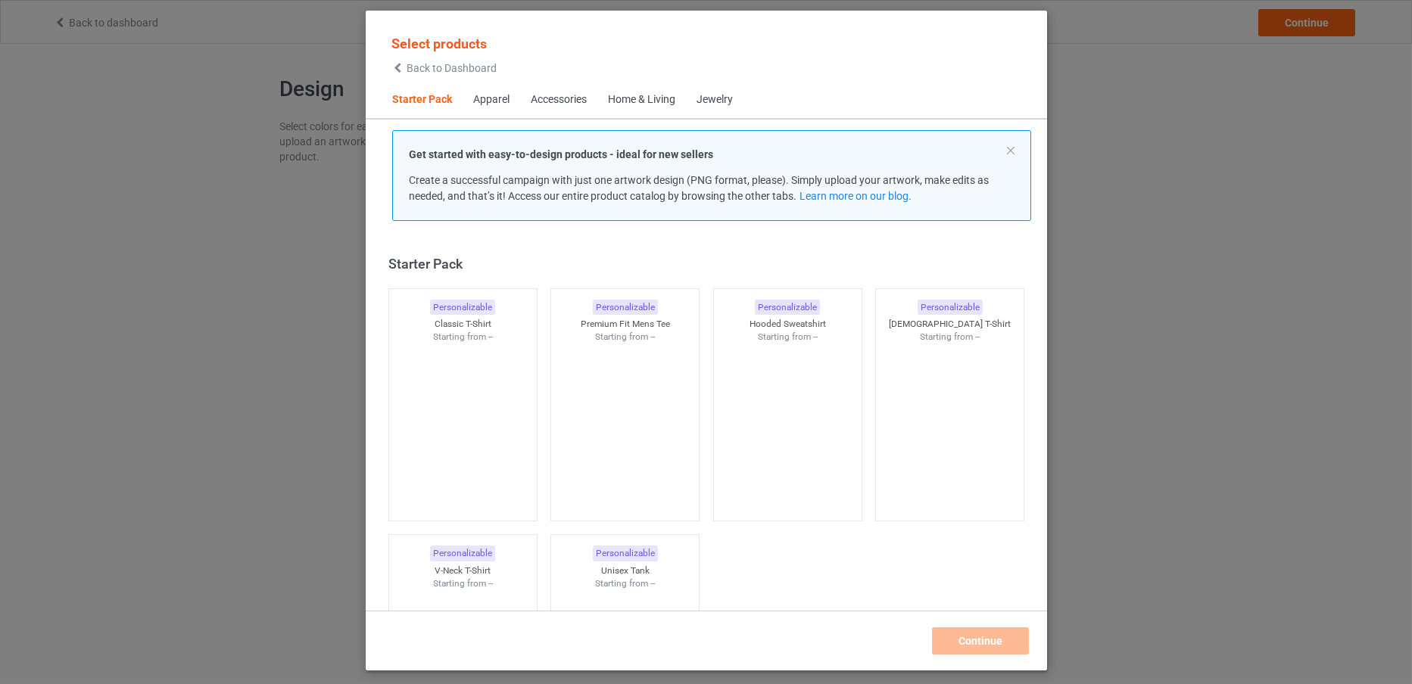
scroll to position [19, 0]
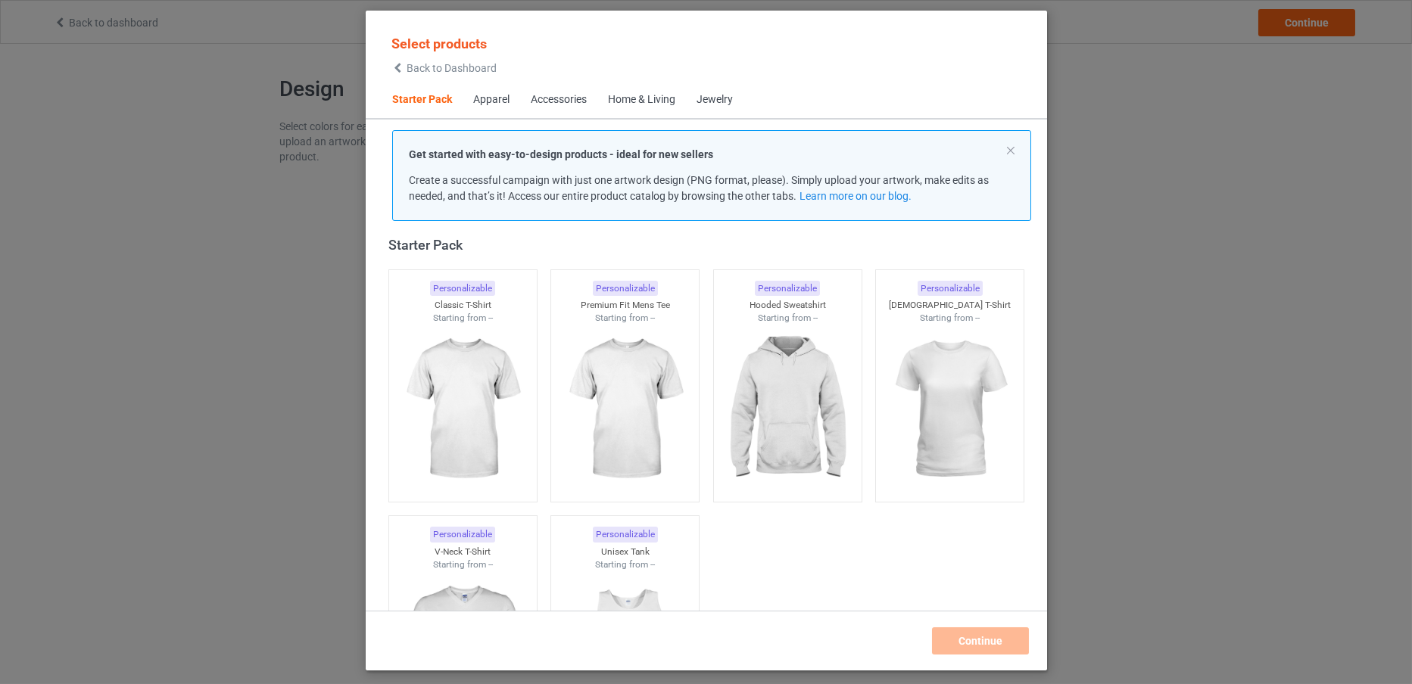
click at [456, 67] on span "Back to Dashboard" at bounding box center [451, 68] width 90 height 12
